Goal: Task Accomplishment & Management: Use online tool/utility

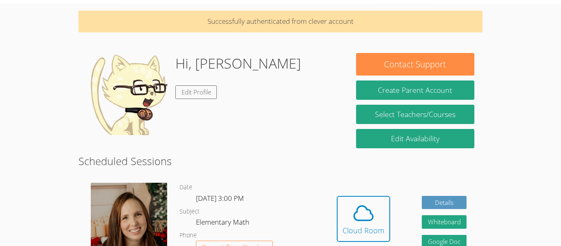
scroll to position [47, 0]
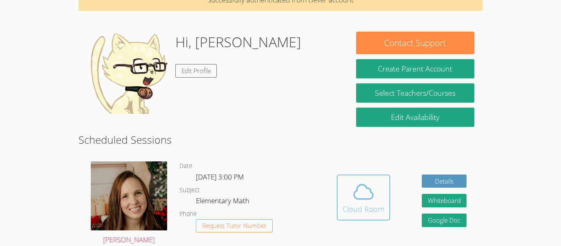
click at [383, 190] on button "Cloud Room" at bounding box center [362, 197] width 53 height 46
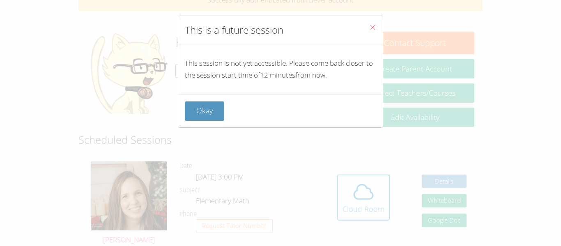
click at [382, 27] on button "Close" at bounding box center [372, 28] width 20 height 25
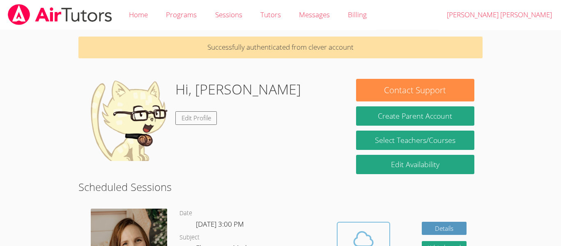
click at [380, 228] on span at bounding box center [363, 238] width 42 height 23
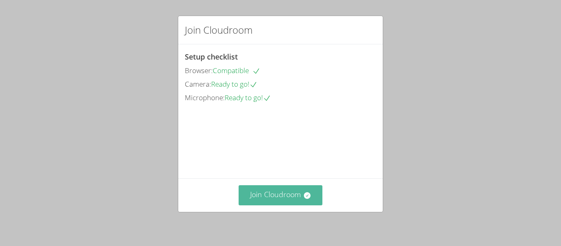
click at [299, 188] on button "Join Cloudroom" at bounding box center [280, 195] width 84 height 20
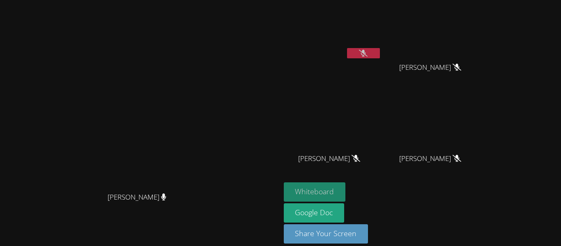
click at [346, 191] on button "Whiteboard" at bounding box center [315, 191] width 62 height 19
